Goal: Task Accomplishment & Management: Use online tool/utility

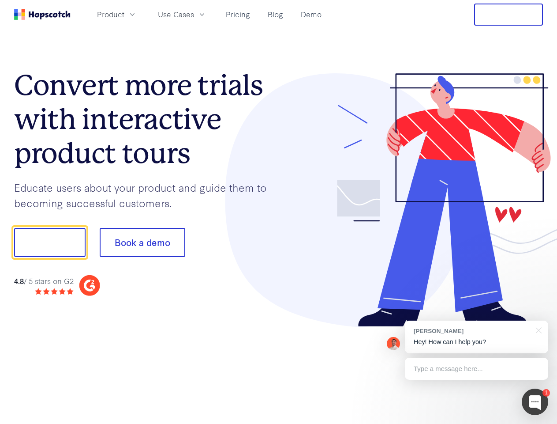
click at [279, 212] on div at bounding box center [411, 200] width 265 height 254
click at [124, 14] on span "Product" at bounding box center [110, 14] width 27 height 11
click at [194, 14] on span "Use Cases" at bounding box center [176, 14] width 36 height 11
click at [509, 15] on button "Free Trial" at bounding box center [508, 15] width 69 height 22
click at [49, 242] on button "Show me!" at bounding box center [49, 242] width 71 height 29
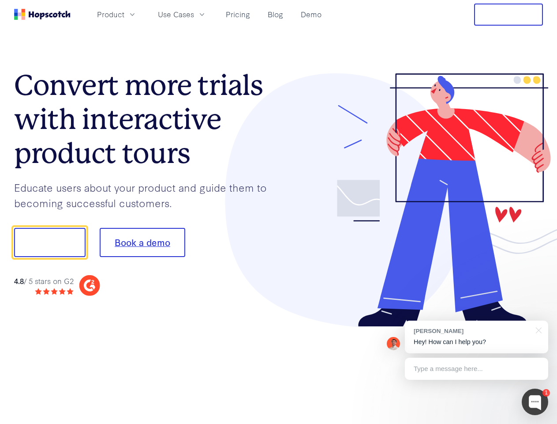
click at [142, 242] on button "Book a demo" at bounding box center [143, 242] width 86 height 29
click at [535, 402] on div at bounding box center [535, 401] width 26 height 26
click at [477, 337] on div "[PERSON_NAME] Hey! How can I help you?" at bounding box center [476, 336] width 143 height 33
click at [537, 329] on div at bounding box center [465, 241] width 165 height 294
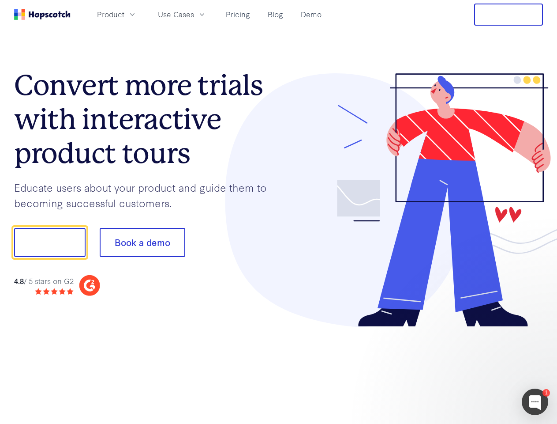
click at [477, 368] on div at bounding box center [465, 300] width 165 height 176
